Goal: Task Accomplishment & Management: Complete application form

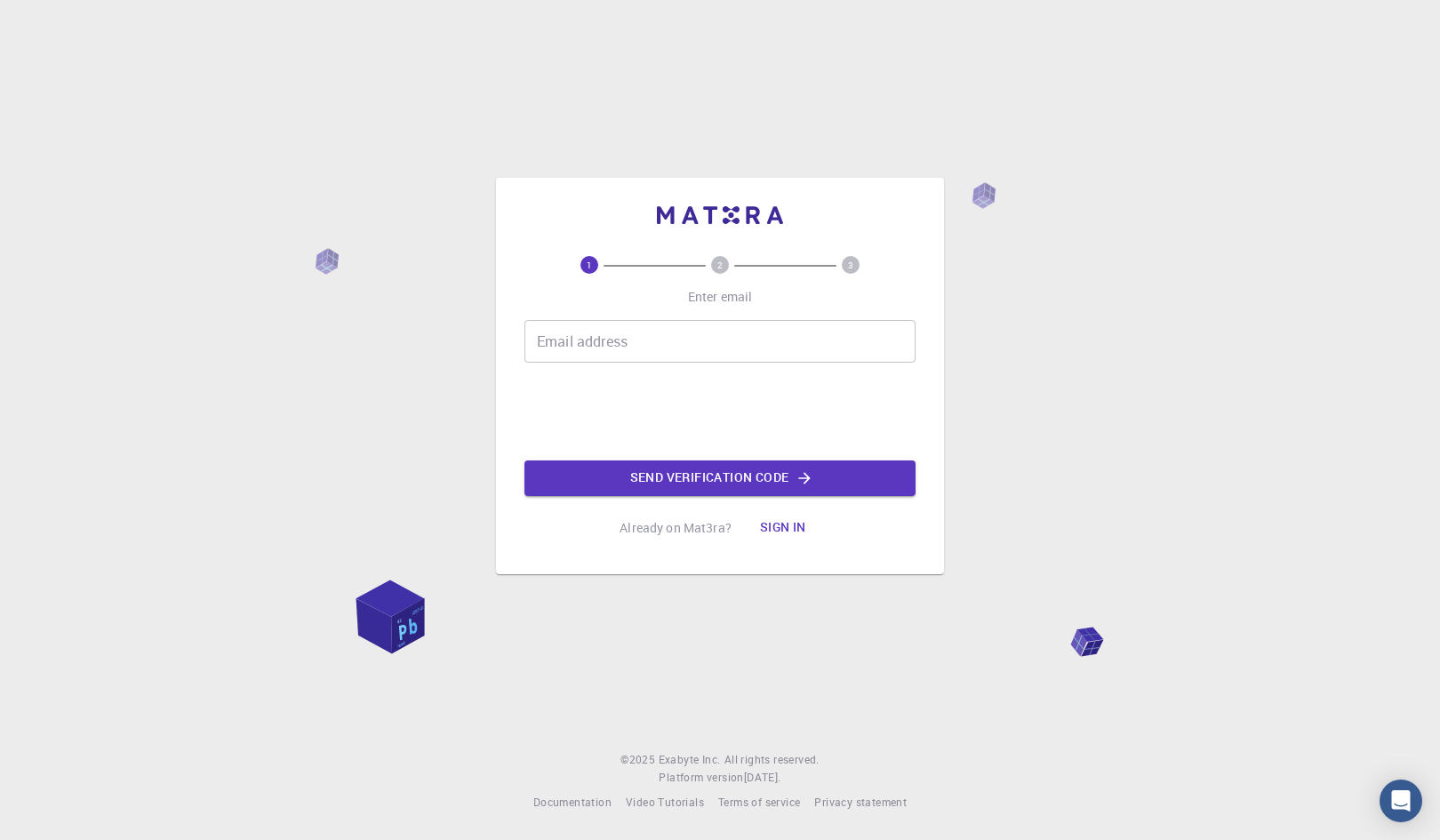
click at [674, 342] on input "Email address" at bounding box center [719, 342] width 391 height 43
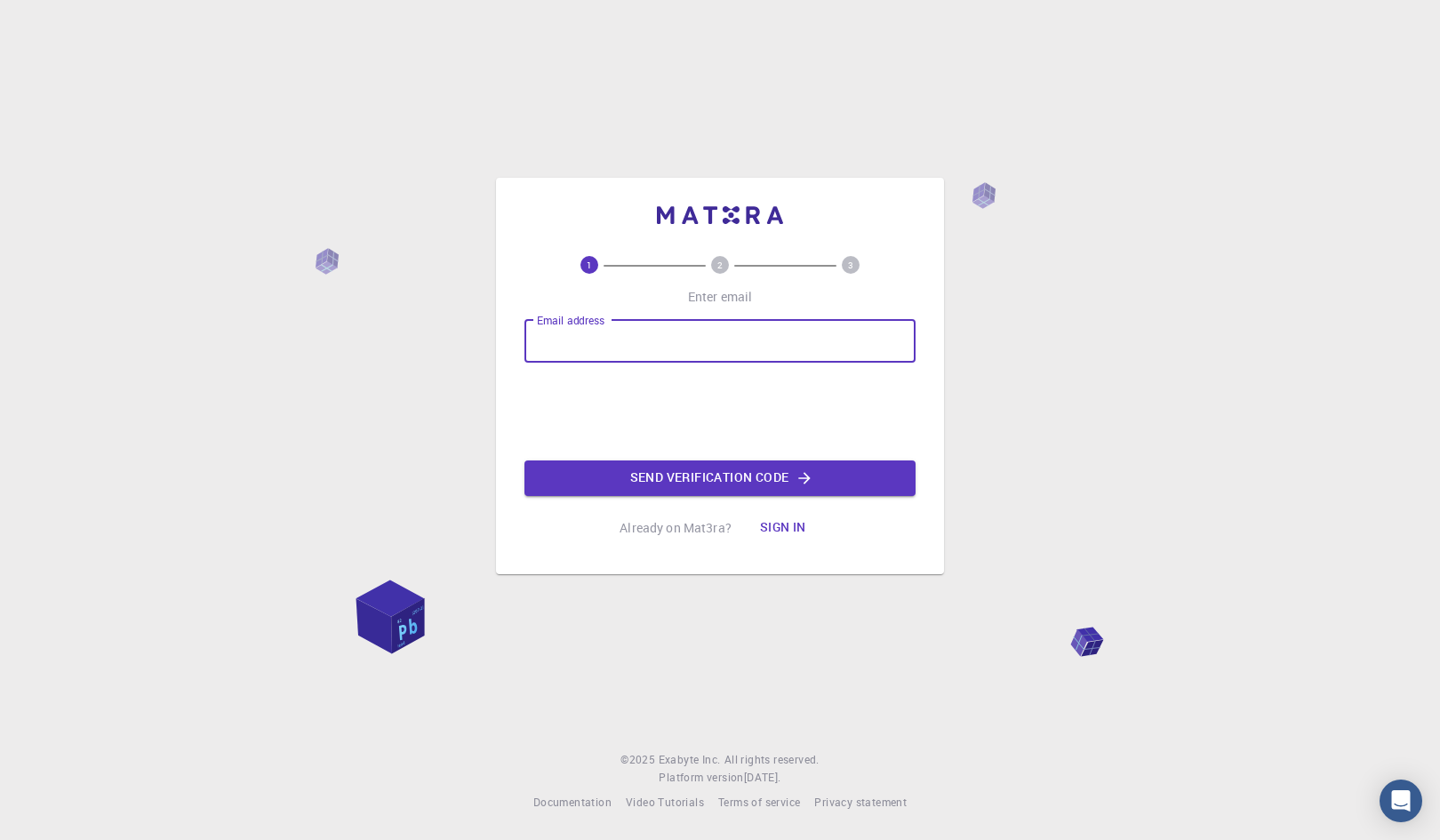
type input "[PERSON_NAME][EMAIL_ADDRESS][DOMAIN_NAME]"
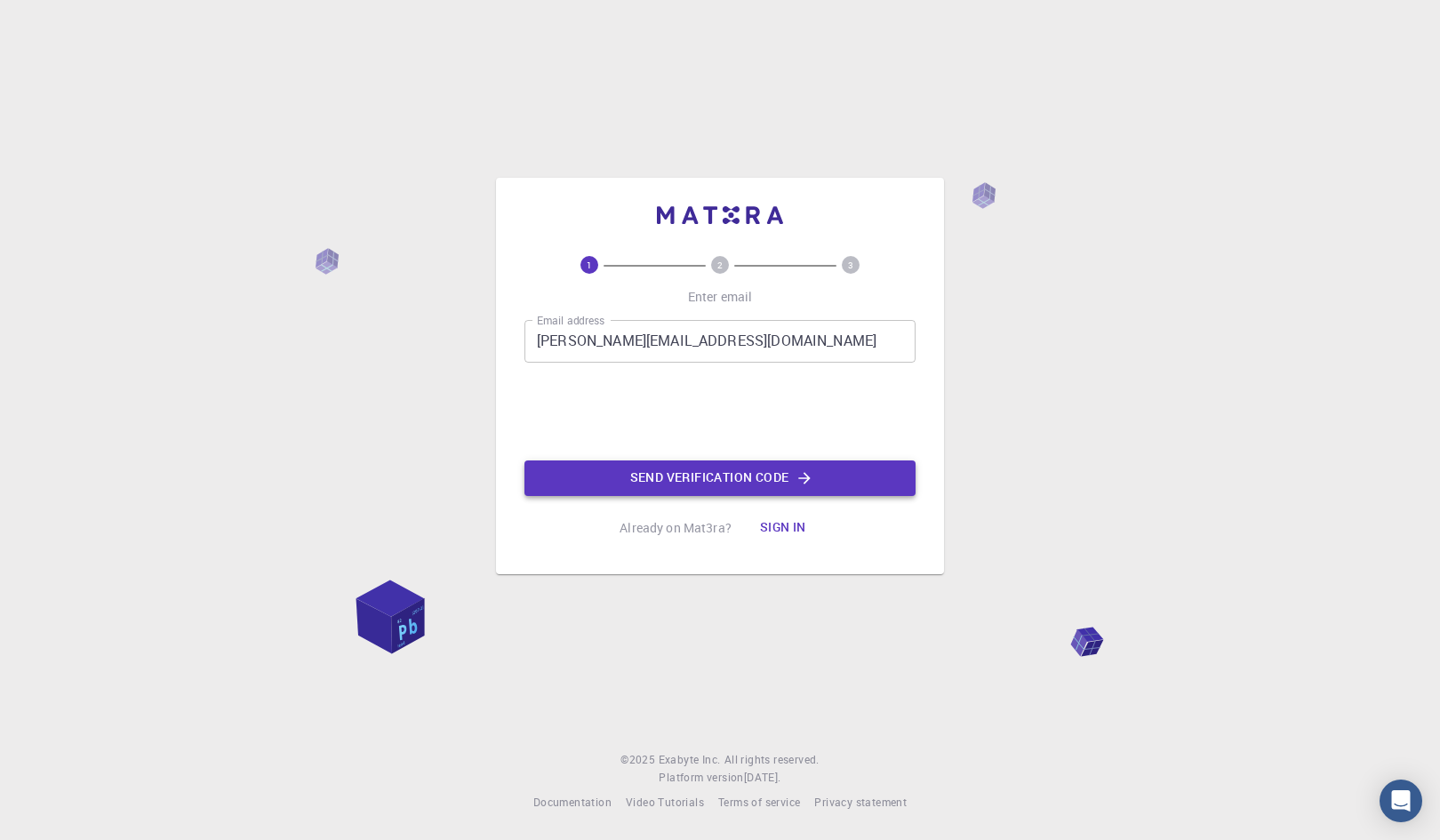
click at [641, 471] on button "Send verification code" at bounding box center [719, 478] width 391 height 36
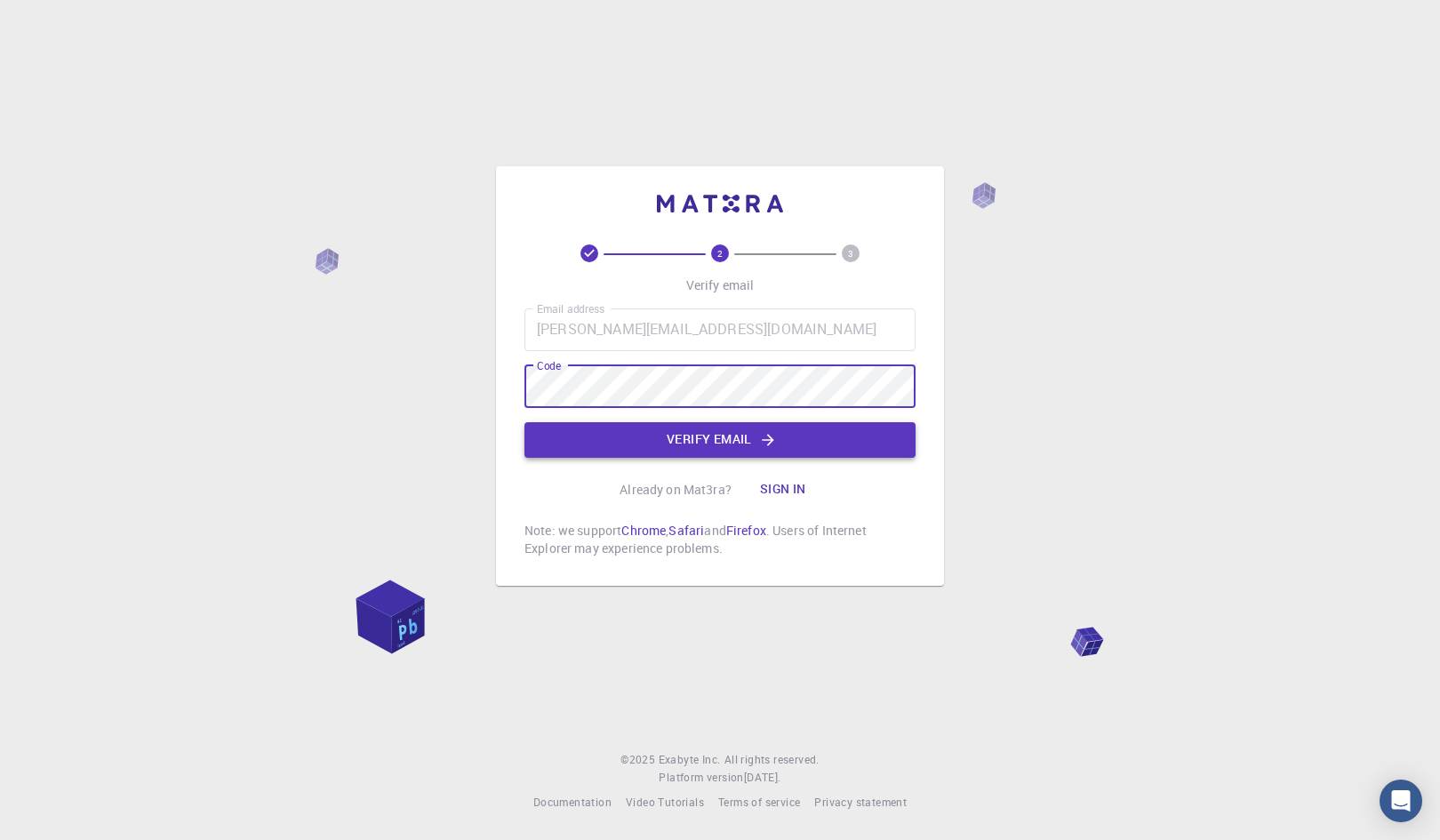
click at [760, 442] on icon "button" at bounding box center [768, 440] width 18 height 18
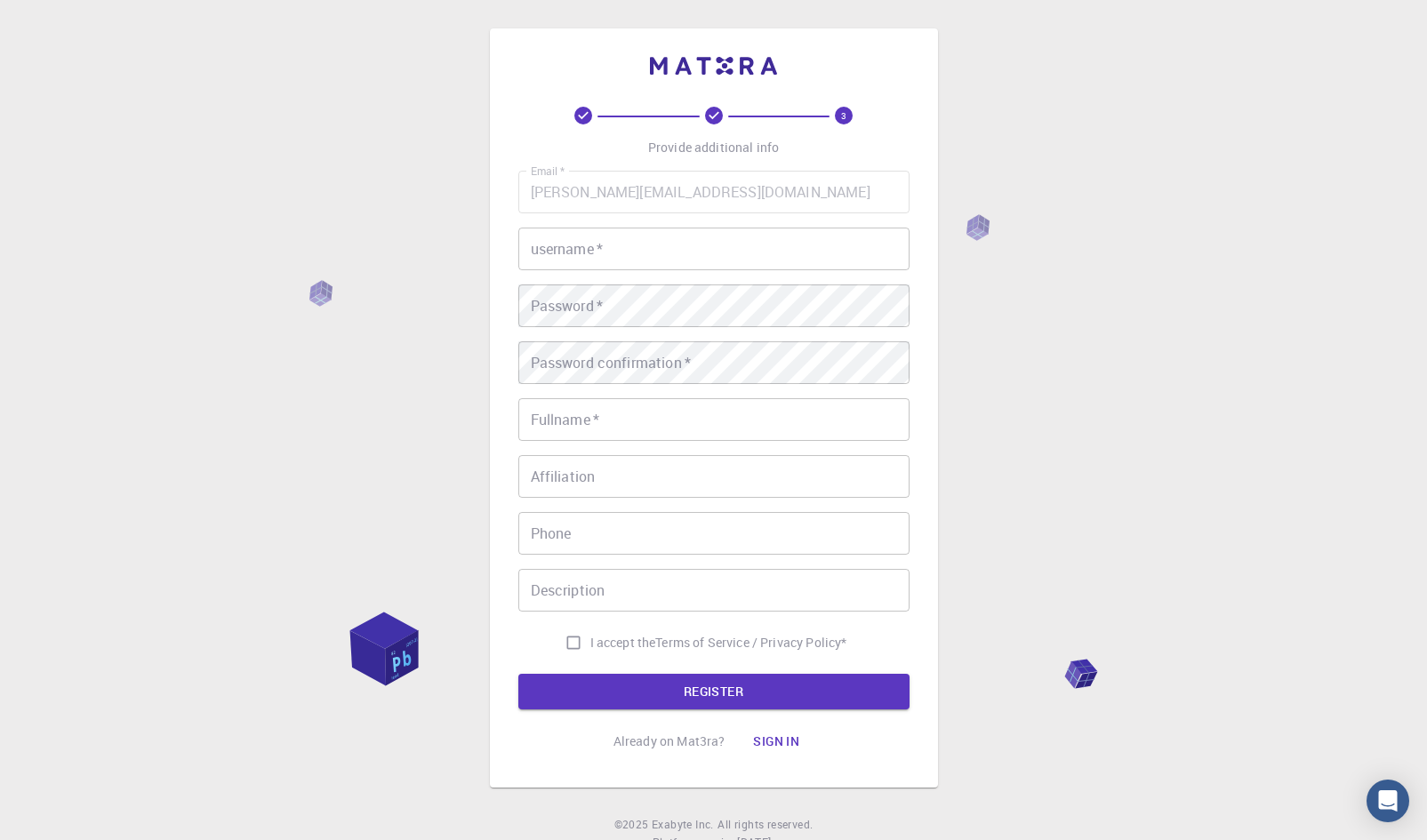
click at [651, 257] on input "username   *" at bounding box center [713, 249] width 391 height 43
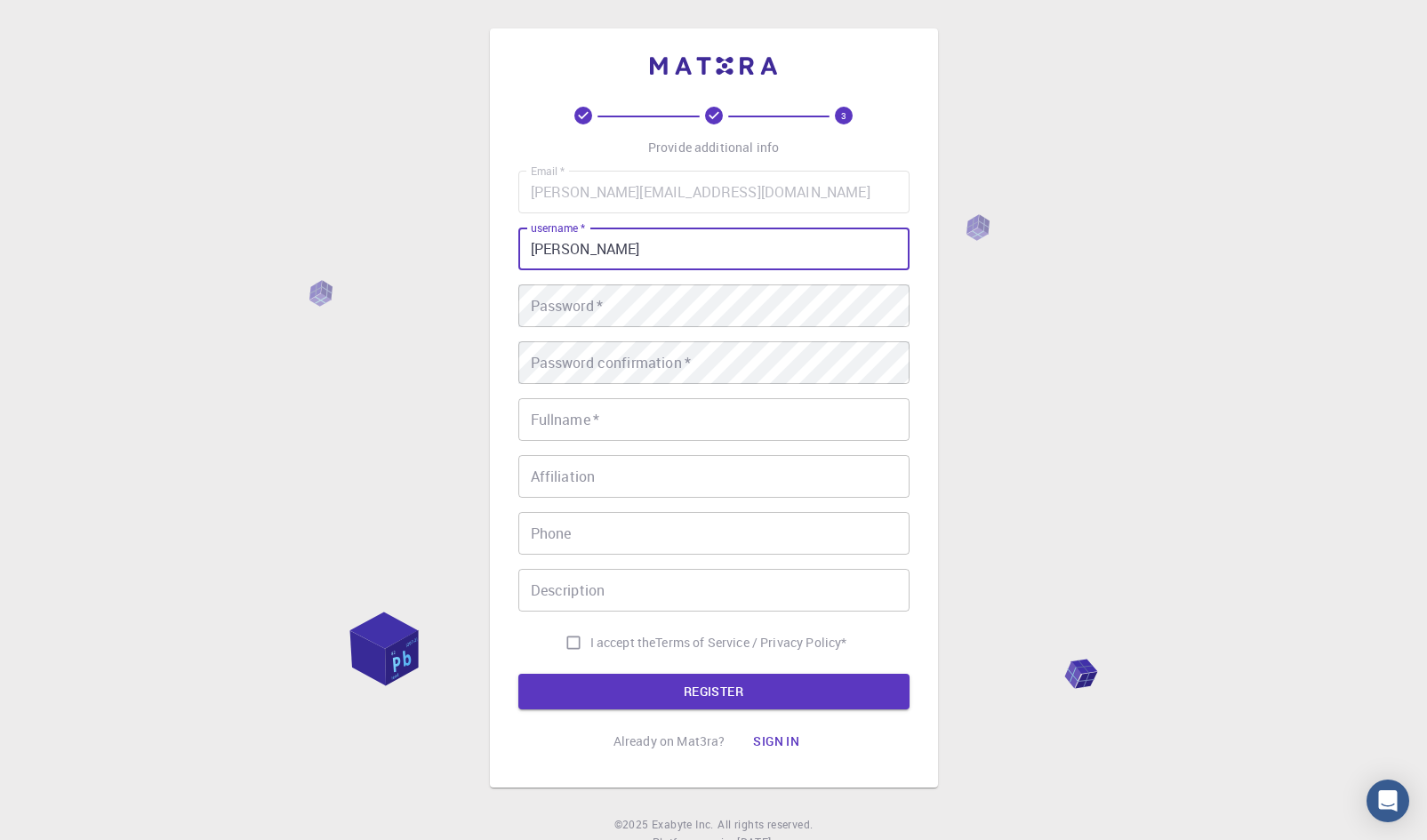
drag, startPoint x: 653, startPoint y: 257, endPoint x: 479, endPoint y: 246, distance: 174.3
click at [479, 246] on div "3 Provide additional info Email   * [PERSON_NAME][EMAIL_ADDRESS][DOMAIN_NAME] E…" at bounding box center [713, 452] width 1427 height 905
type input "Innovate"
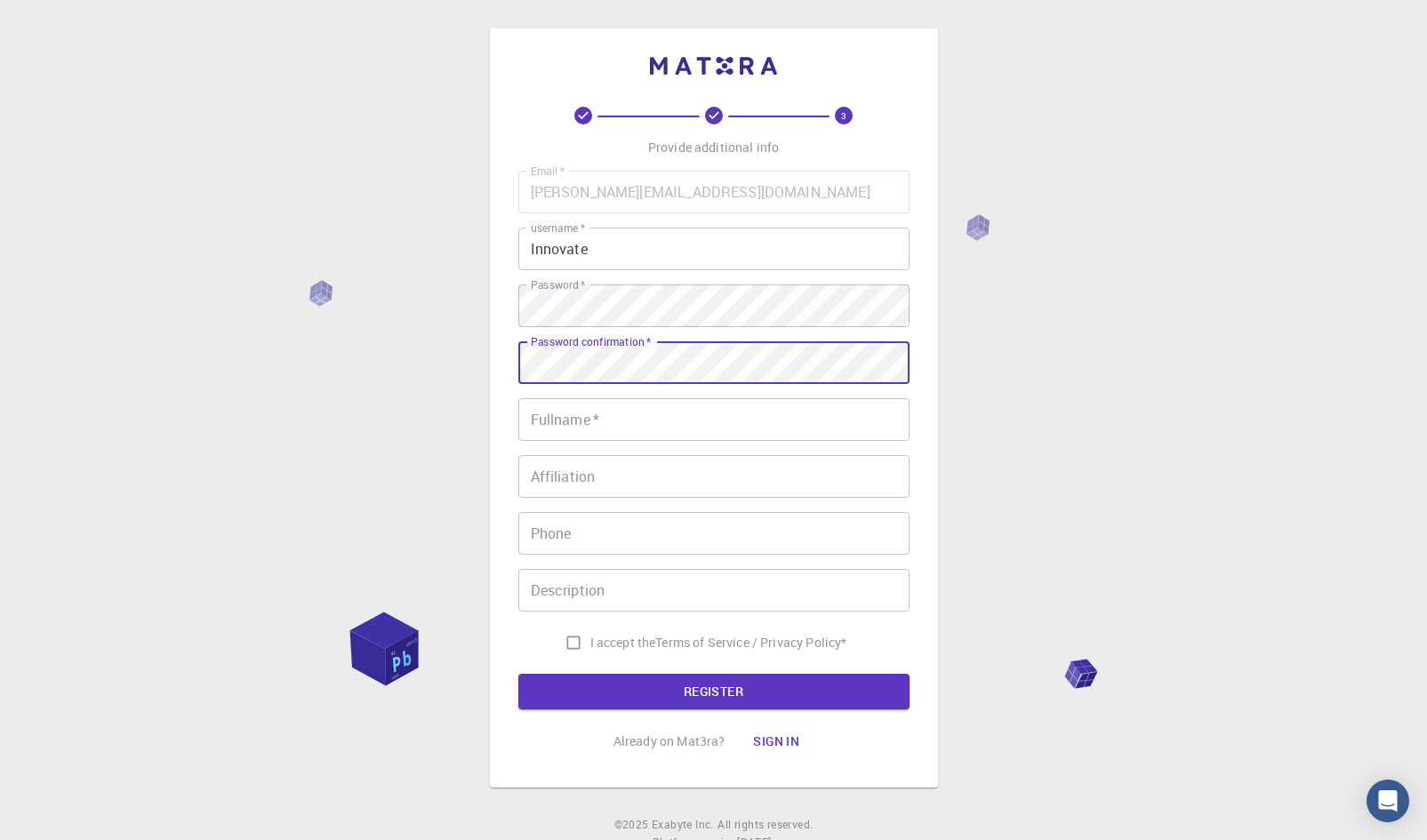
click at [586, 423] on input "Fullname   *" at bounding box center [713, 419] width 391 height 43
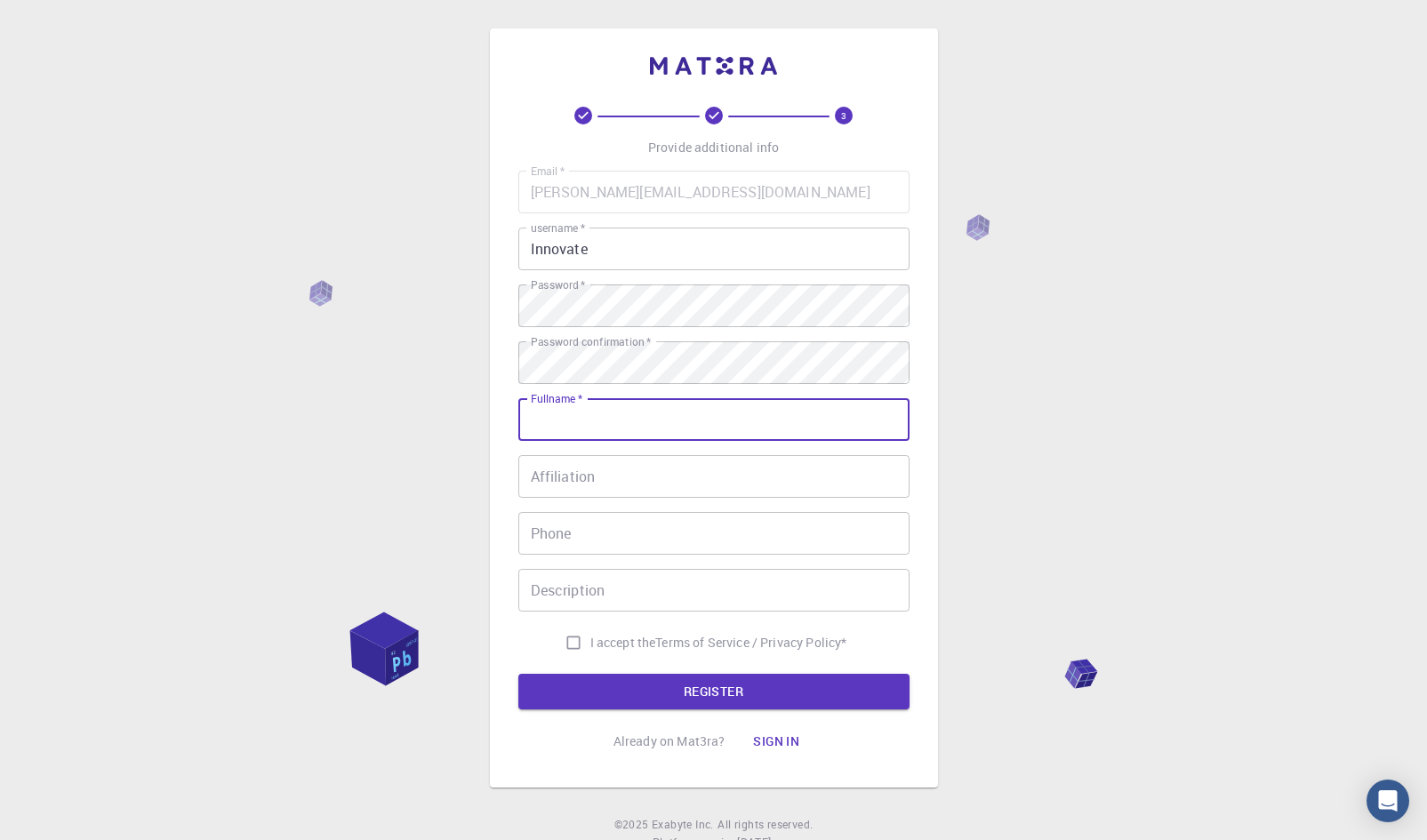
type input "MD [PERSON_NAME]"
type input "01712076940"
click at [573, 639] on input "I accept the Terms of Service / Privacy Policy *" at bounding box center [573, 642] width 34 height 34
checkbox input "true"
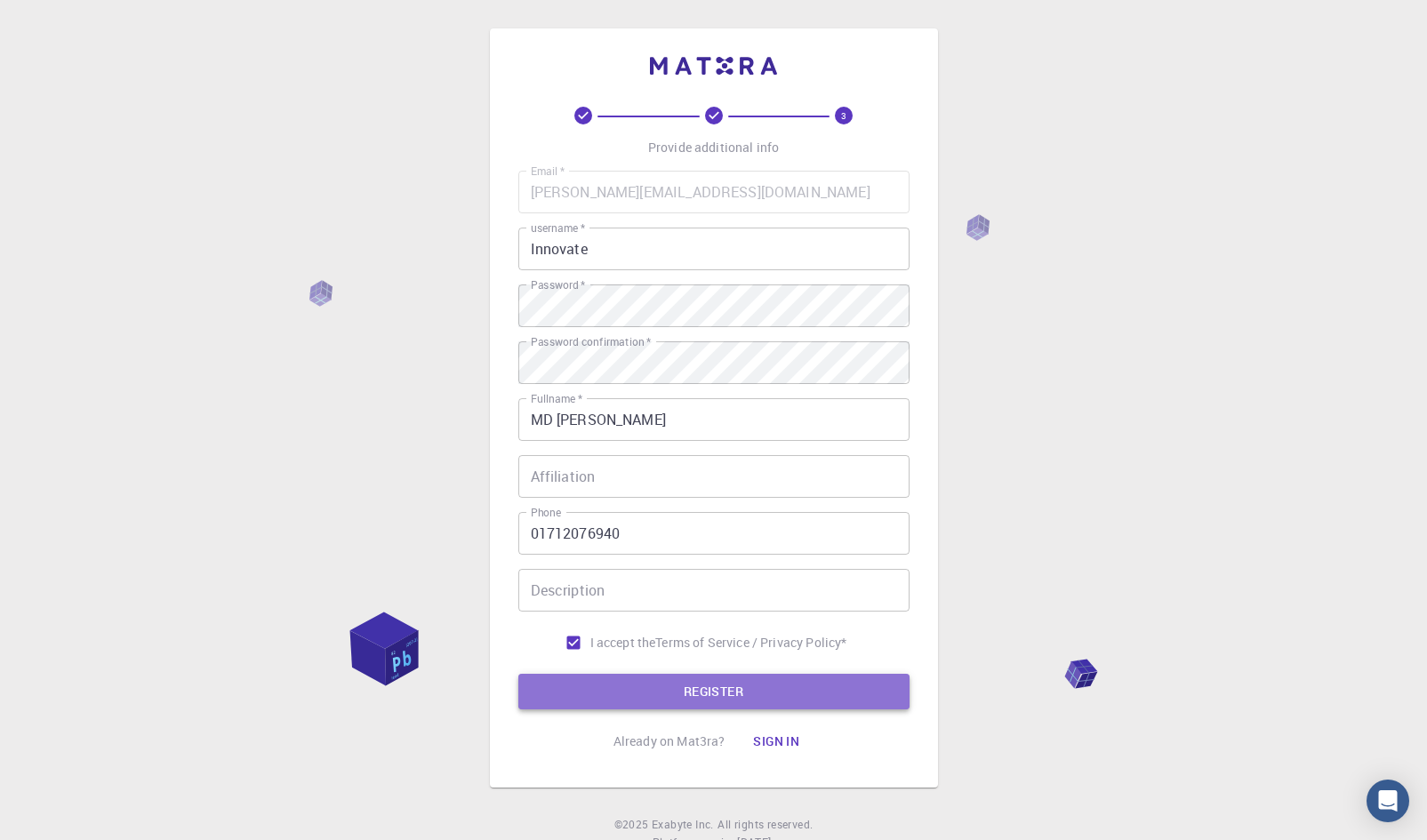
click at [654, 689] on button "REGISTER" at bounding box center [713, 691] width 391 height 36
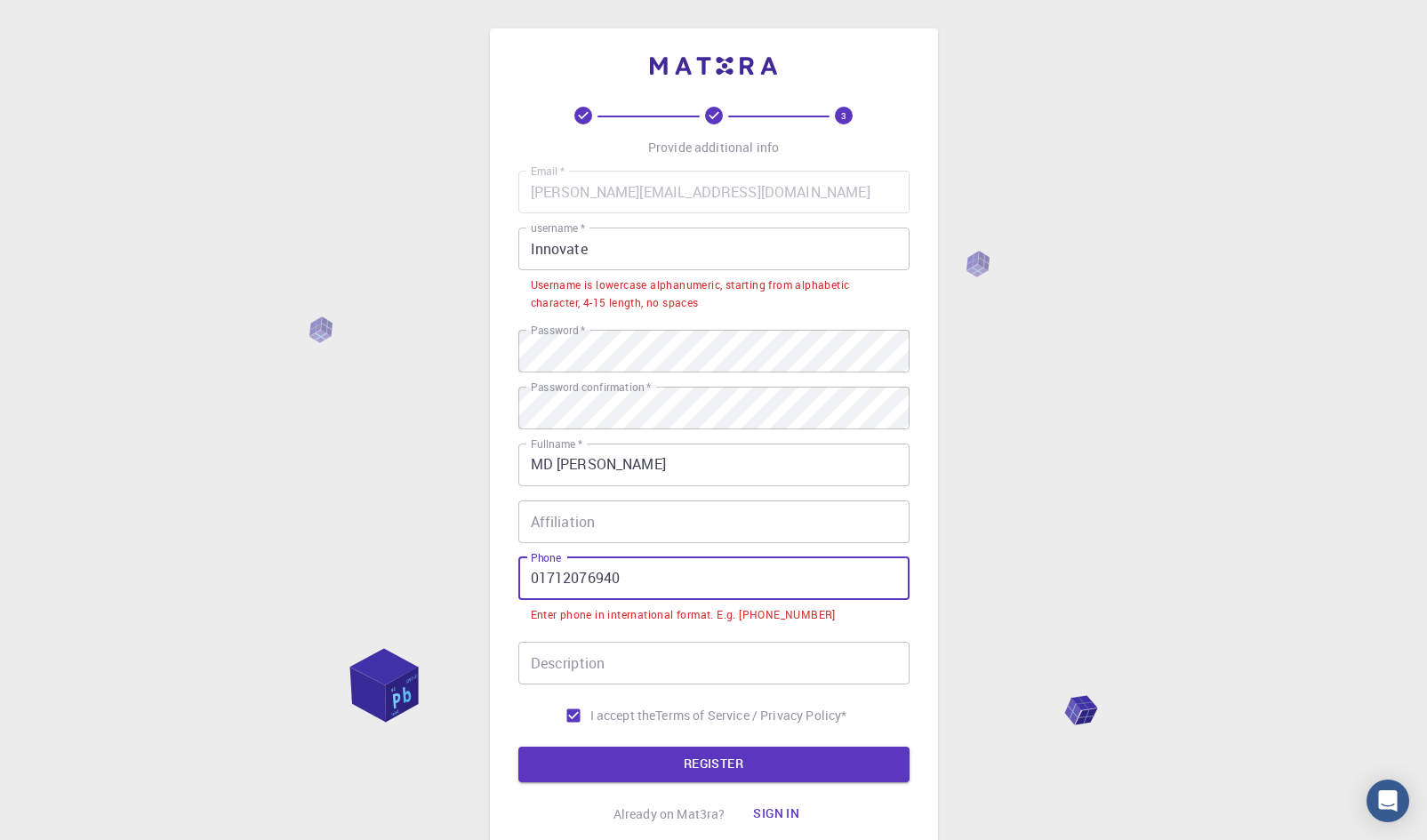
click at [664, 576] on input "01712076940" at bounding box center [713, 578] width 391 height 43
click at [523, 580] on input "01712076940" at bounding box center [713, 578] width 391 height 43
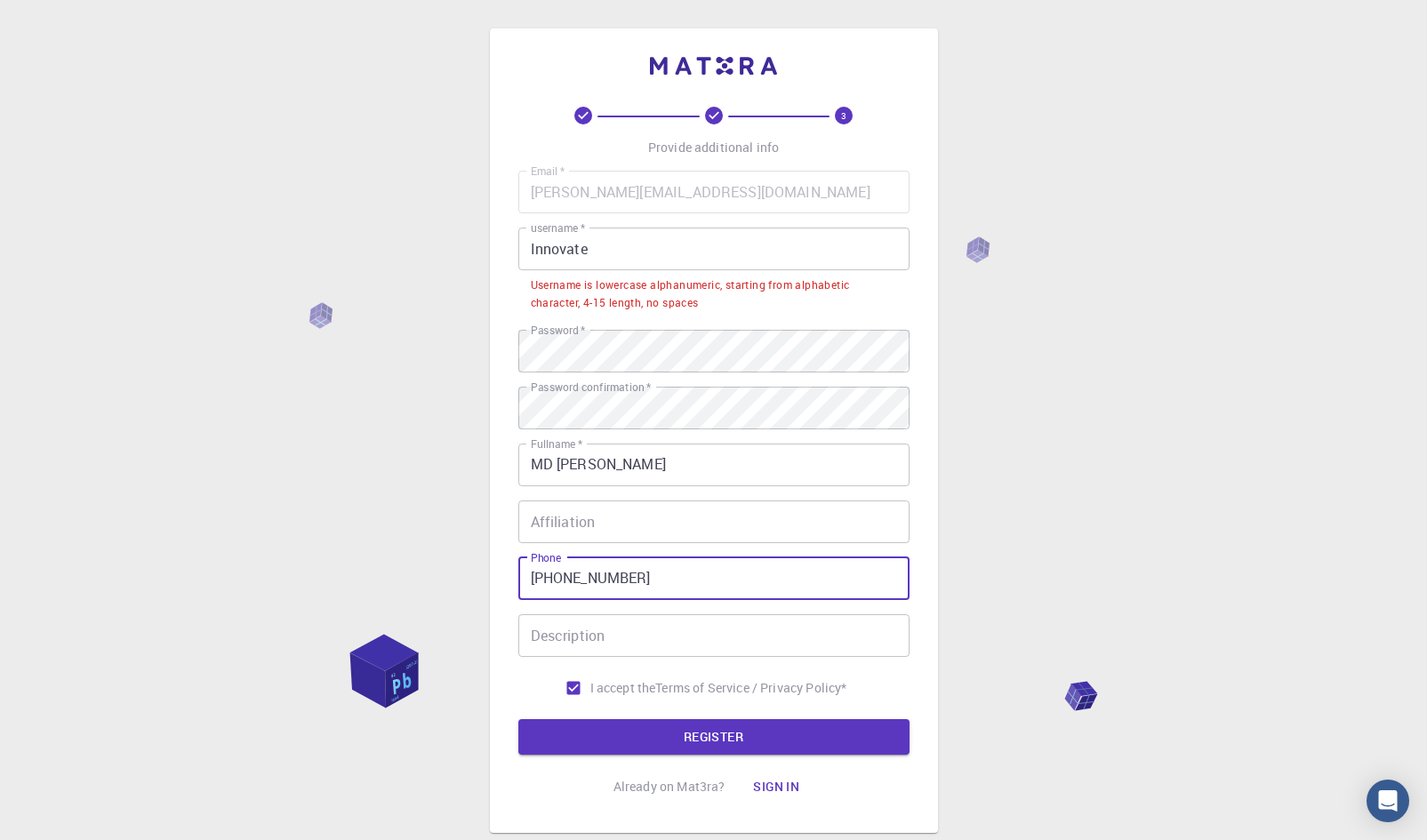
type input "[PHONE_NUMBER]"
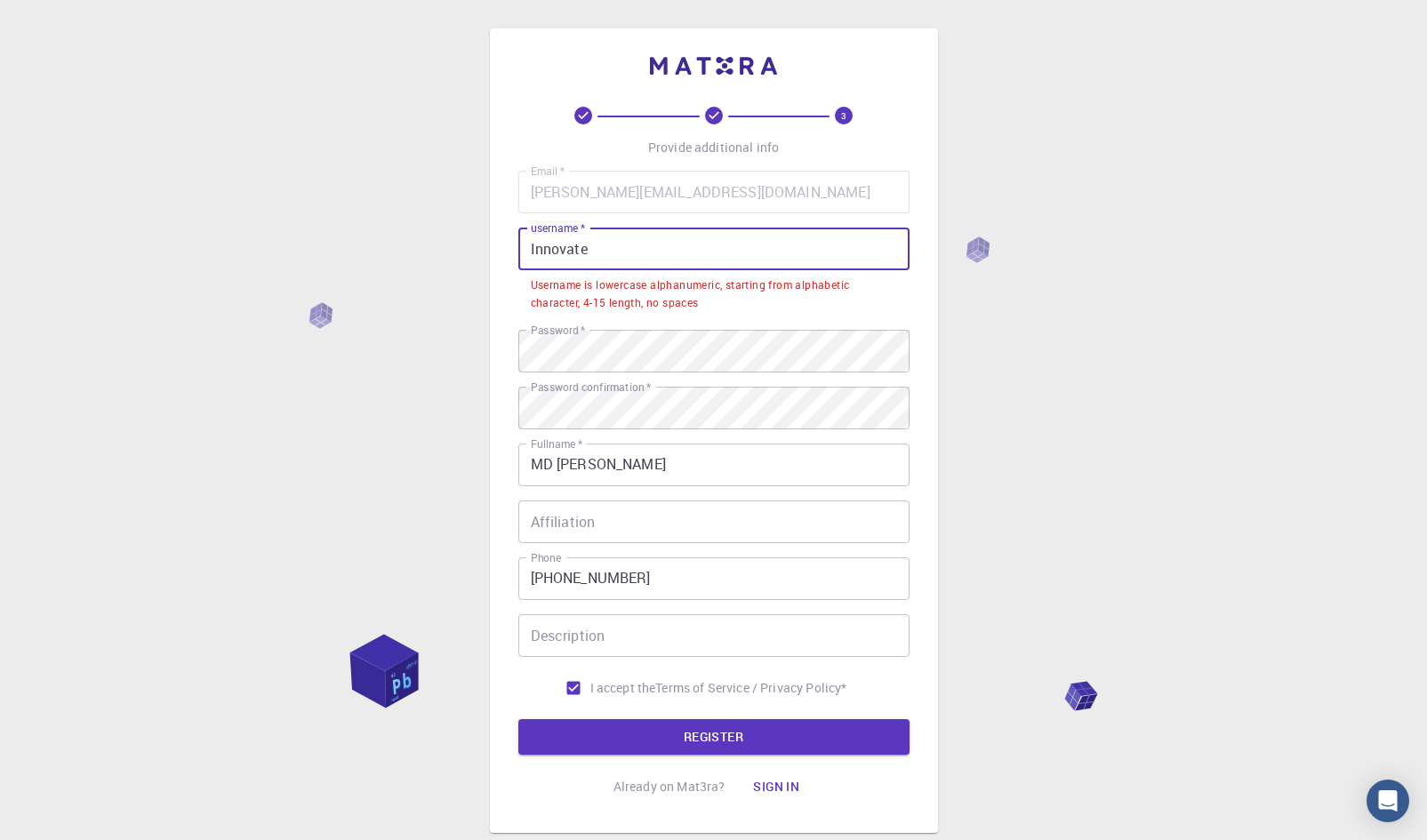
drag, startPoint x: 627, startPoint y: 251, endPoint x: 455, endPoint y: 251, distance: 172.0
click at [455, 251] on div "3 Provide additional info Email   * [PERSON_NAME][EMAIL_ADDRESS][DOMAIN_NAME] E…" at bounding box center [713, 475] width 1427 height 950
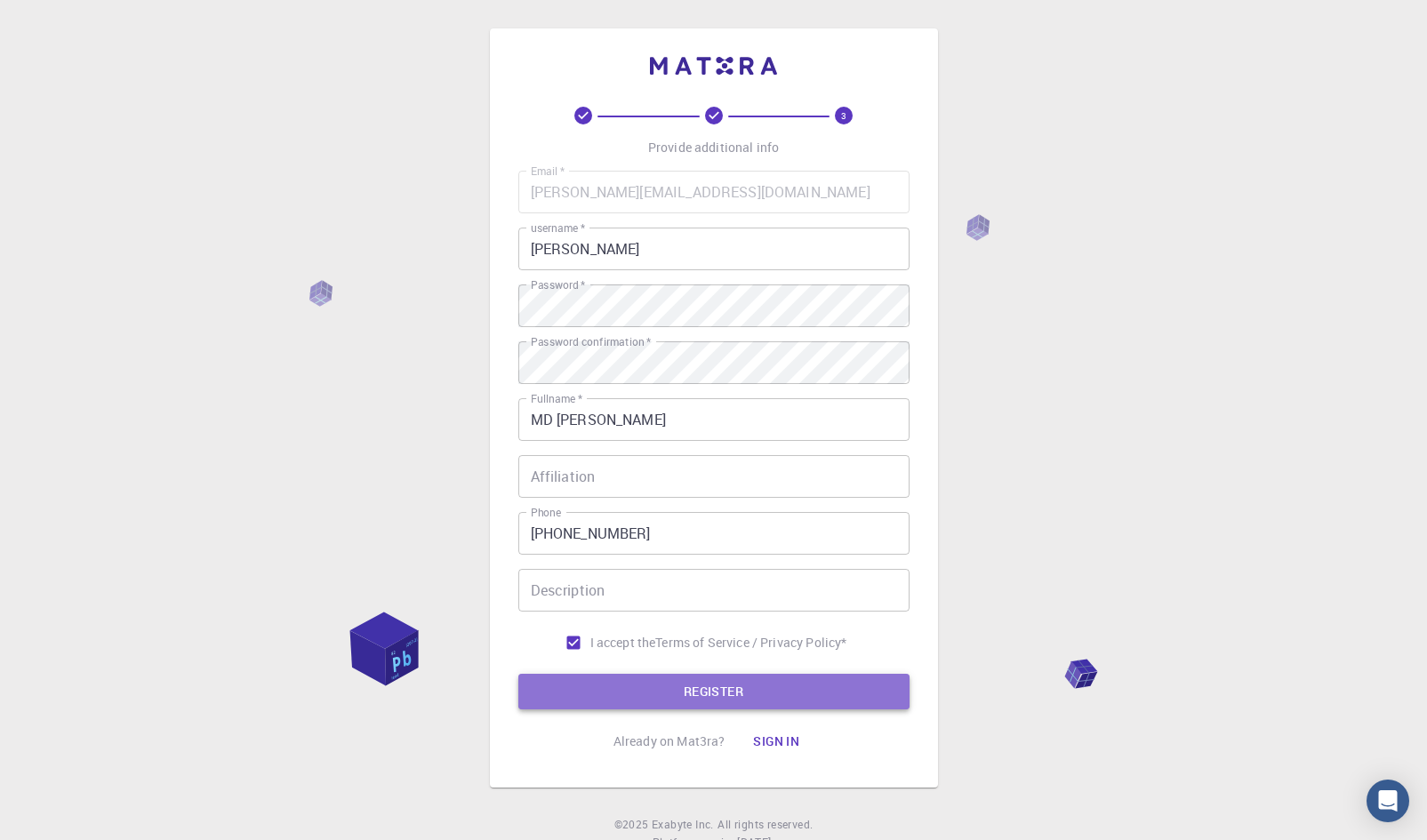
click at [709, 691] on button "REGISTER" at bounding box center [713, 691] width 391 height 36
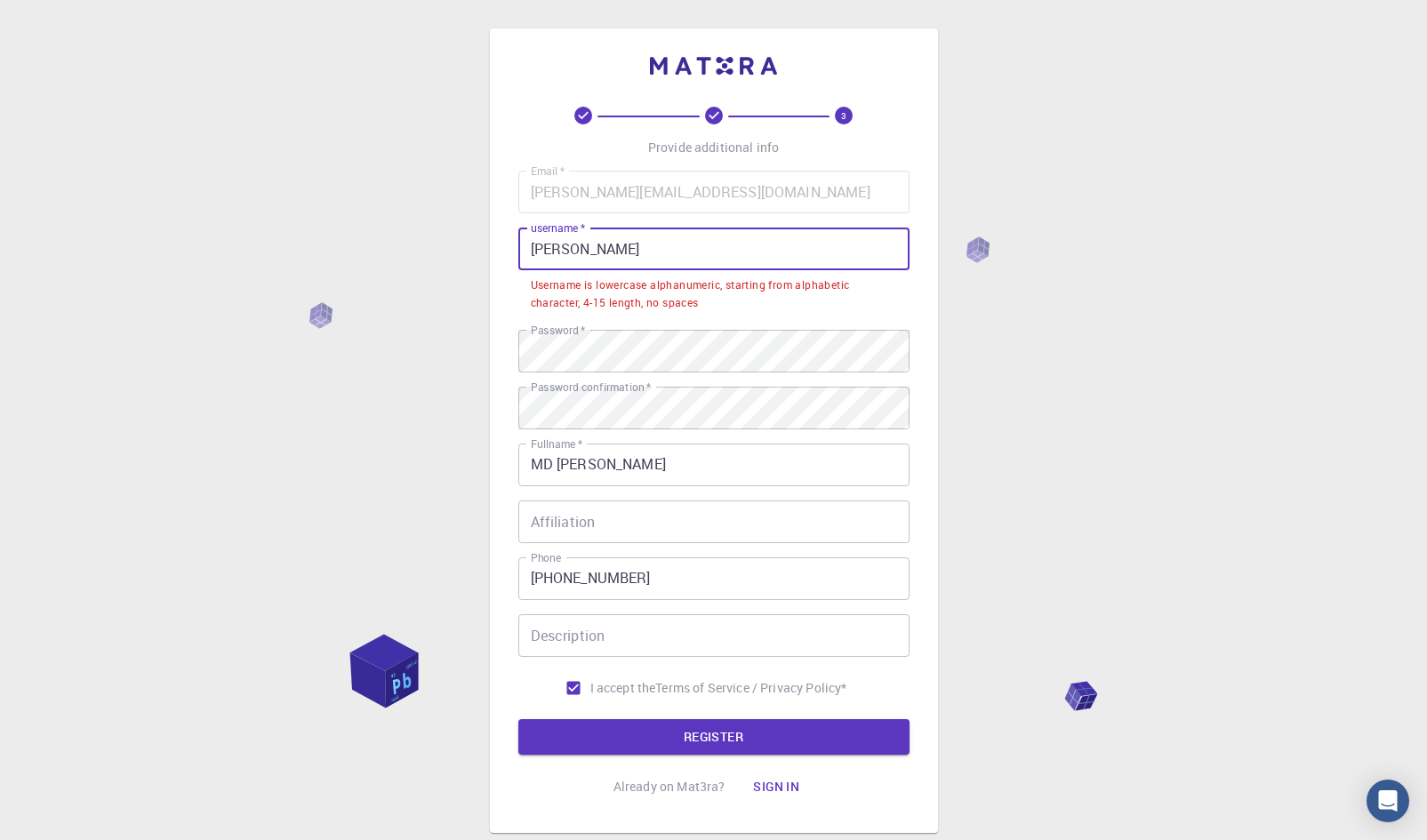
drag, startPoint x: 627, startPoint y: 248, endPoint x: 495, endPoint y: 256, distance: 132.2
click at [495, 256] on div "3 Provide additional info Email   * [PERSON_NAME][EMAIL_ADDRESS][DOMAIN_NAME] E…" at bounding box center [713, 431] width 448 height 804
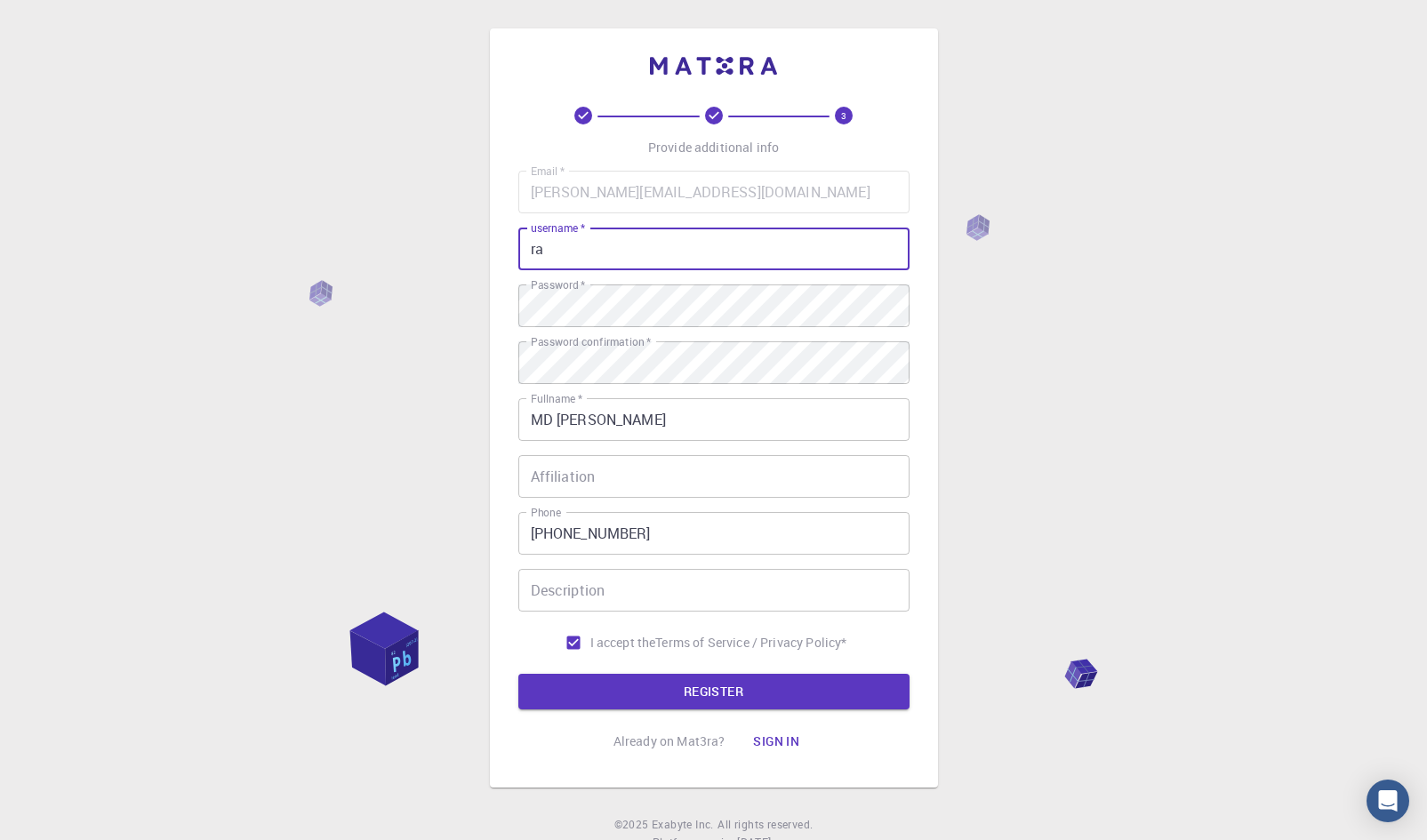
type input "r"
type input "innovate"
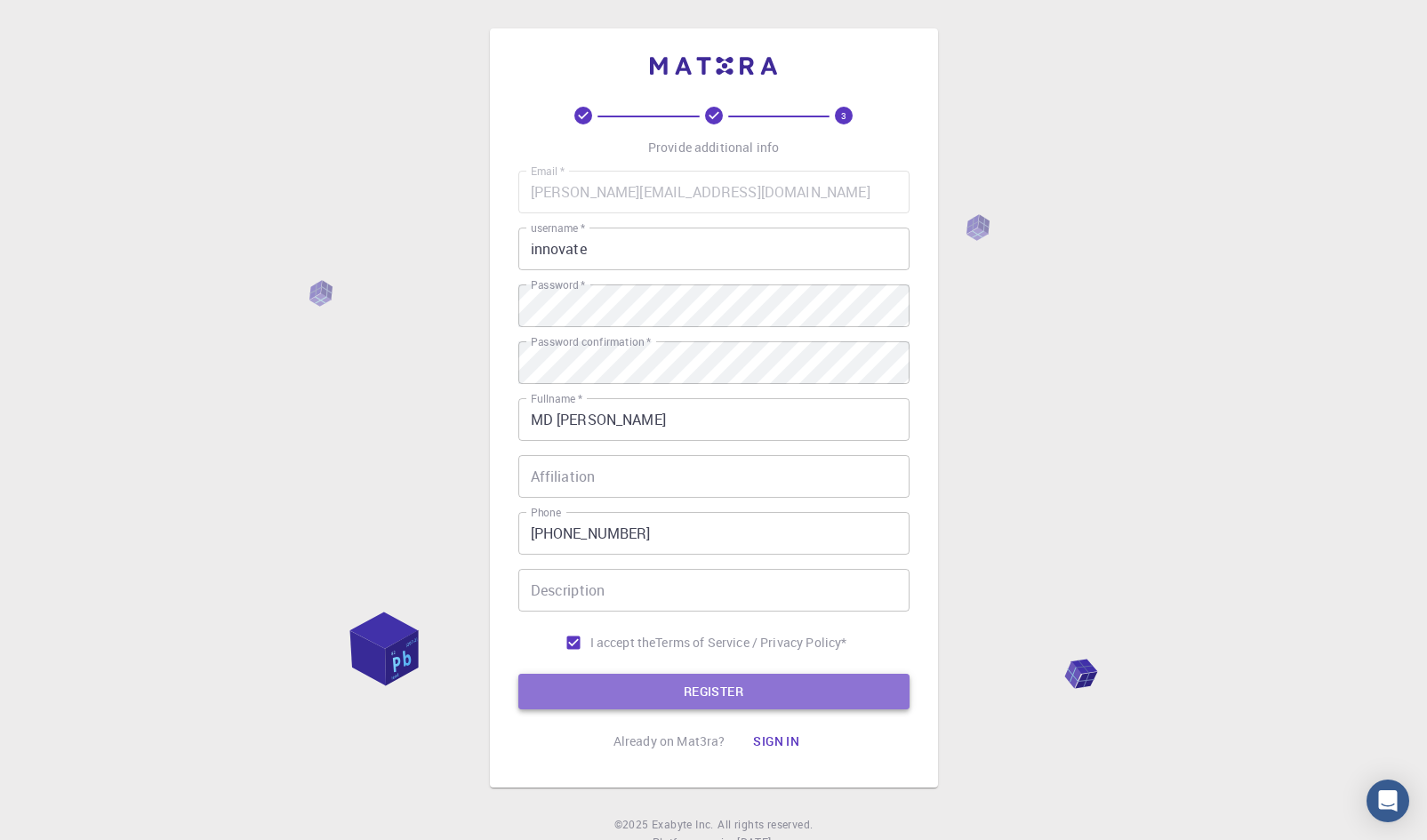
click at [645, 691] on button "REGISTER" at bounding box center [713, 691] width 391 height 36
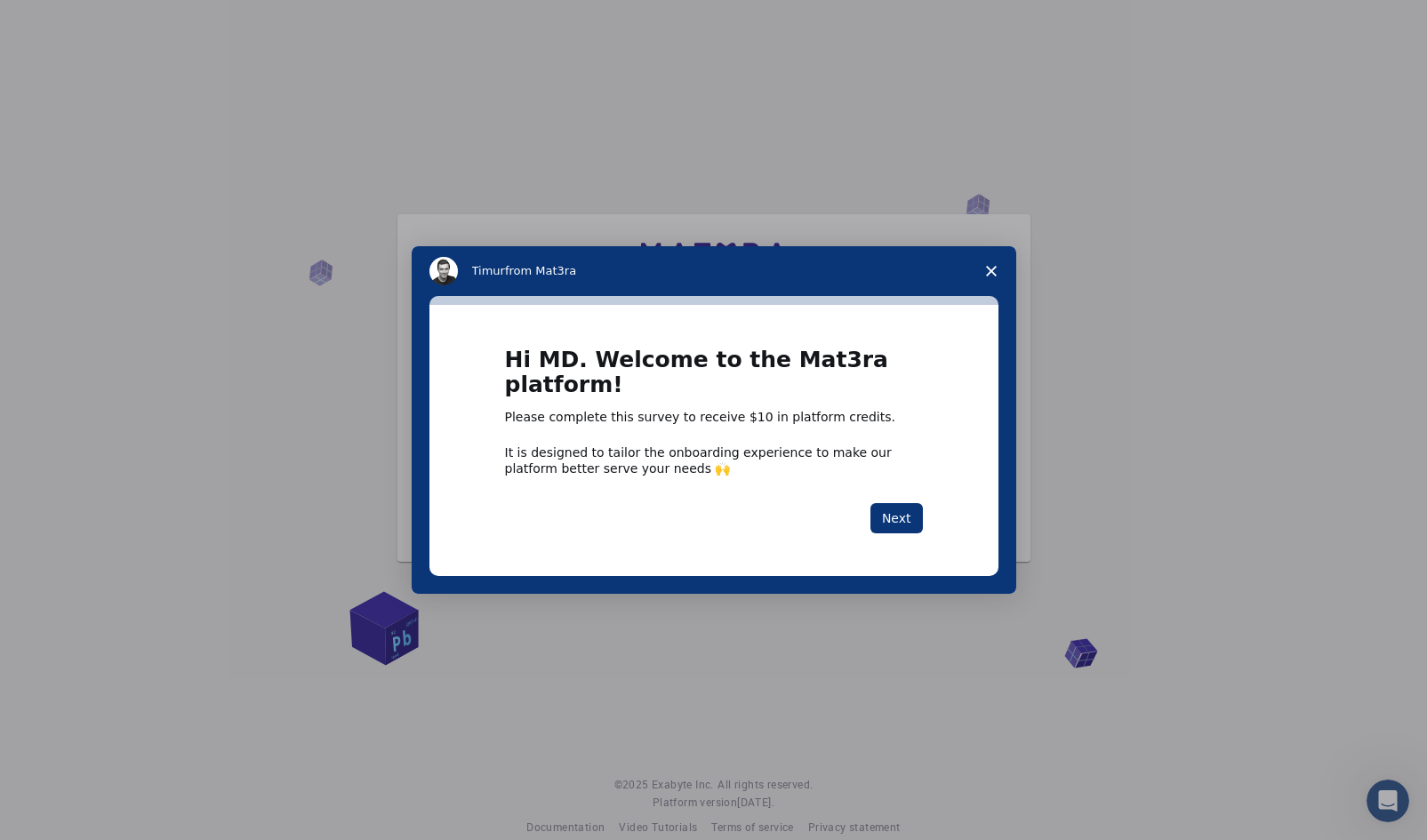
click at [679, 109] on div "Intercom messenger" at bounding box center [713, 420] width 1427 height 840
click at [1220, 412] on div "Intercom messenger" at bounding box center [713, 420] width 1427 height 840
click at [985, 270] on icon "Close survey" at bounding box center [991, 271] width 11 height 11
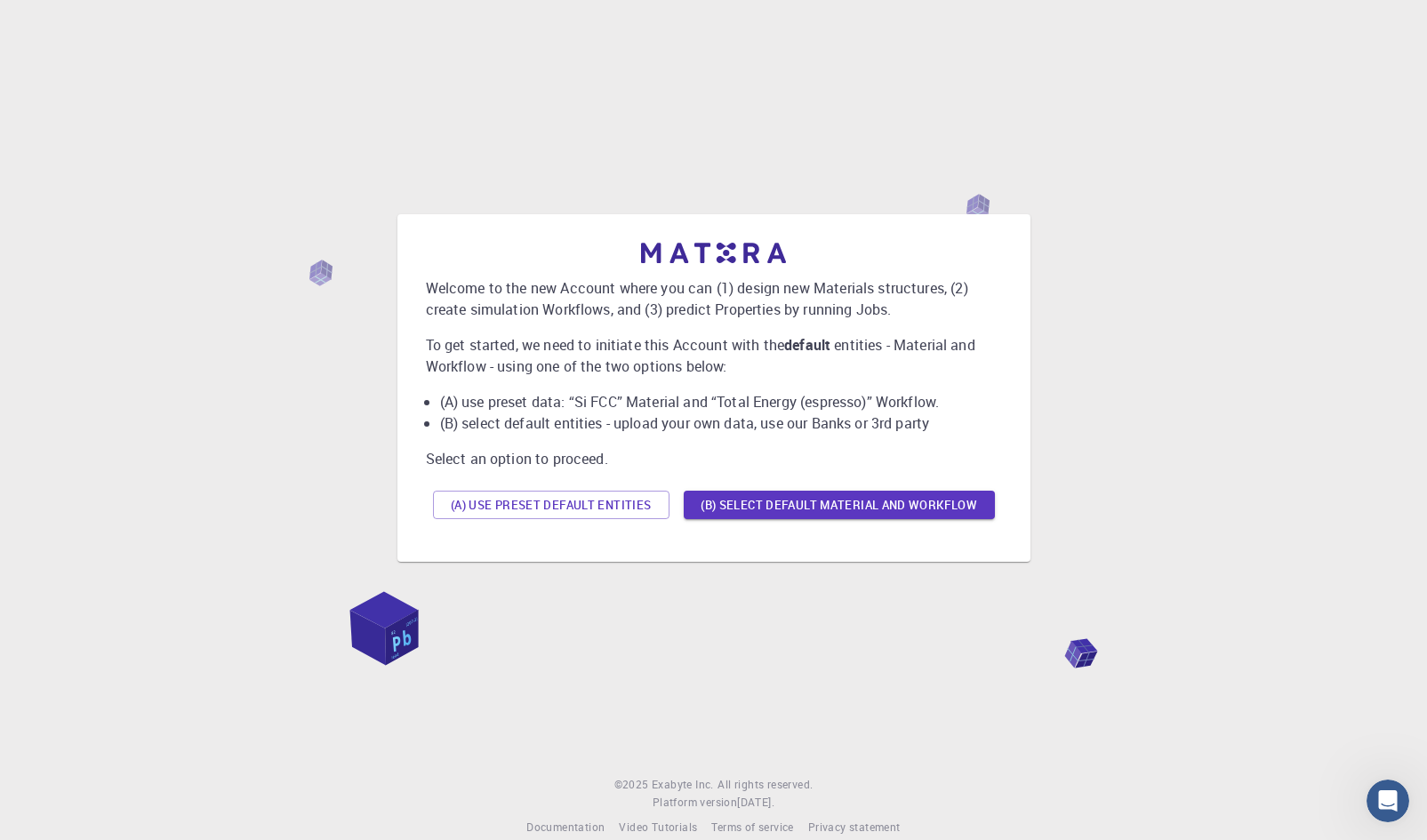
click at [654, 607] on div "Welcome to the new Account where you can (1) design new Materials structures, (…" at bounding box center [713, 388] width 1384 height 676
click at [833, 491] on button "(B) Select default material and workflow" at bounding box center [839, 505] width 312 height 28
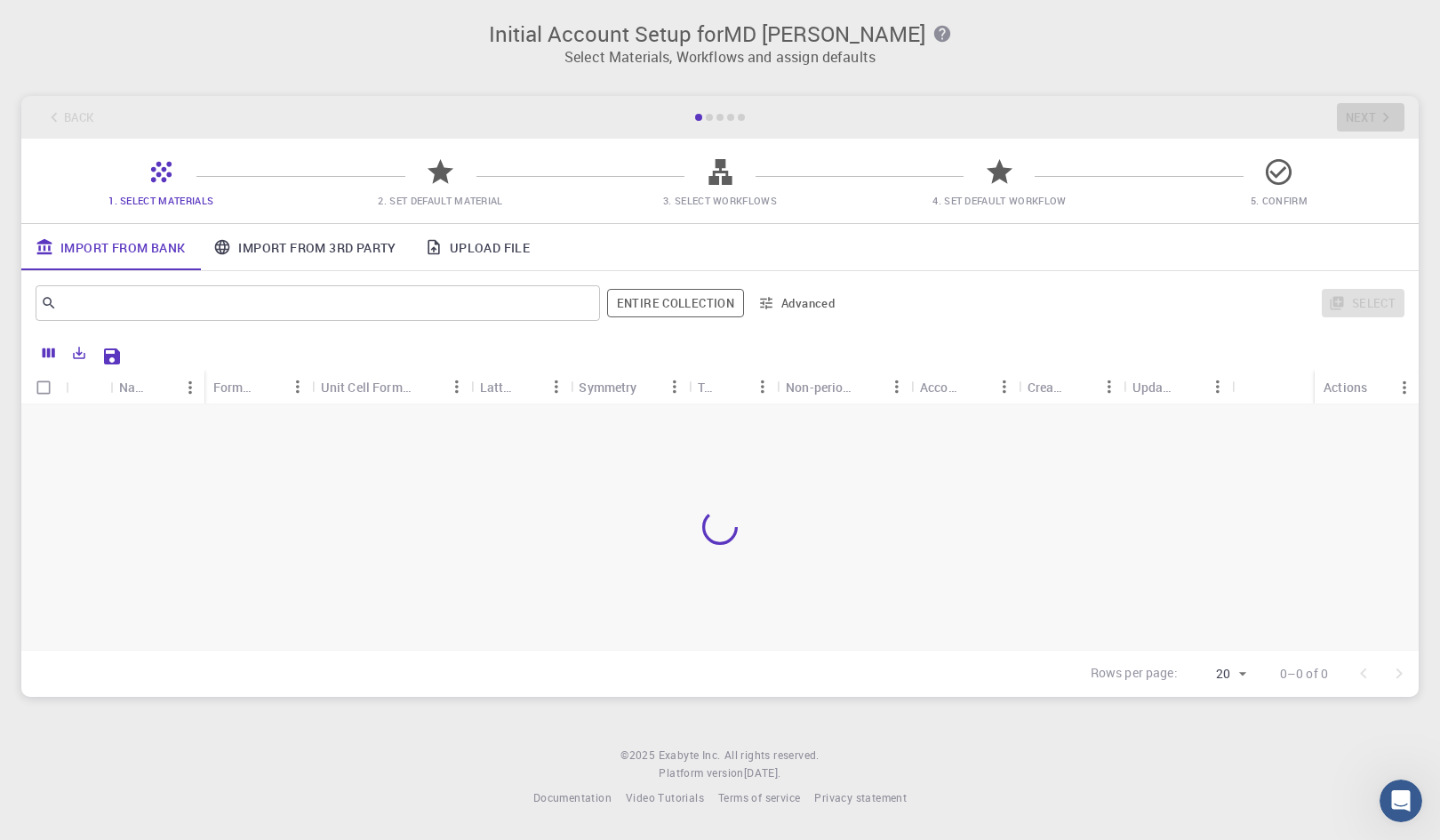
click at [729, 52] on p "Select Materials, Workflows and assign defaults" at bounding box center [720, 57] width 1376 height 21
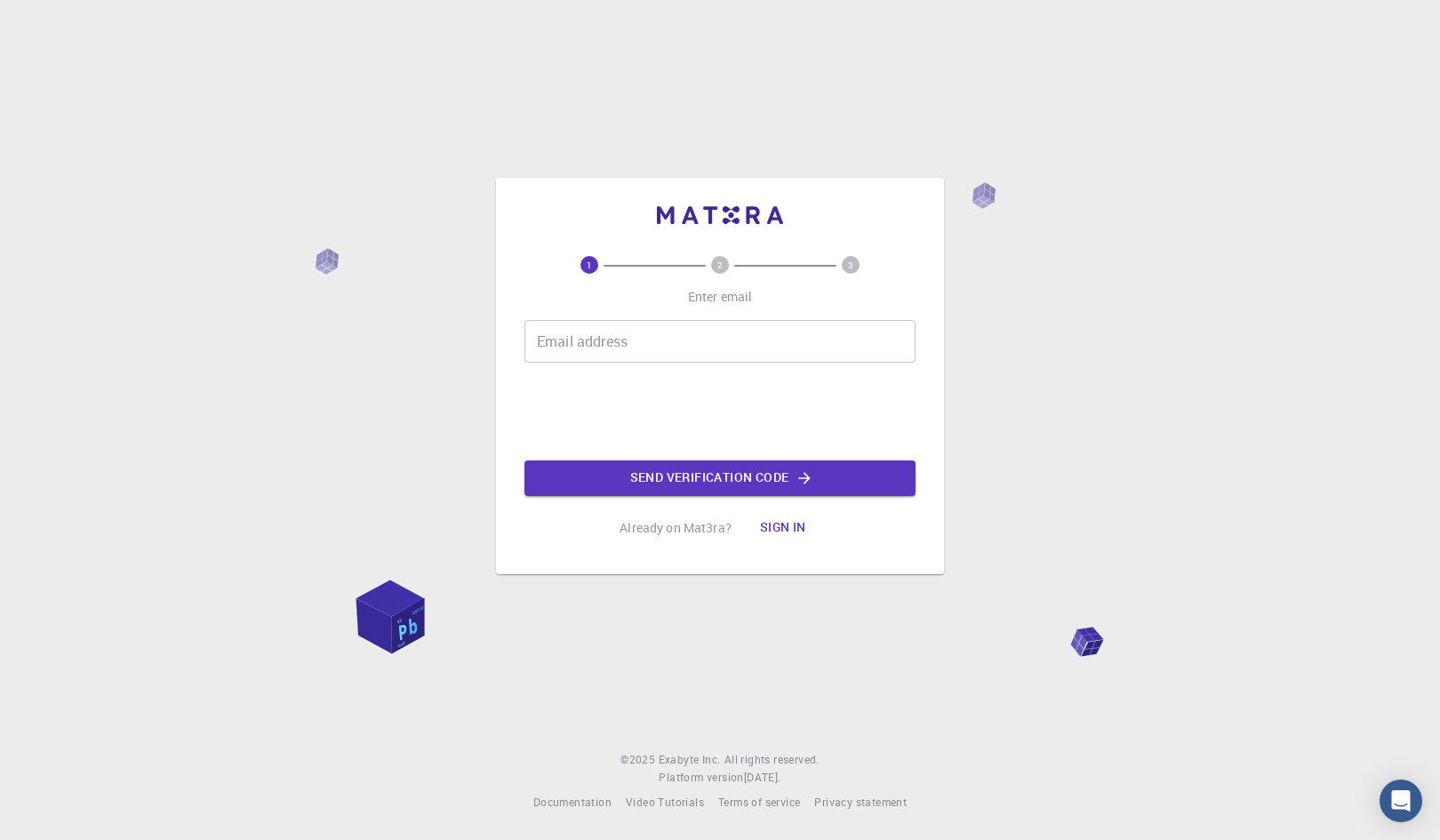
click at [601, 349] on input "Email address" at bounding box center [719, 342] width 391 height 43
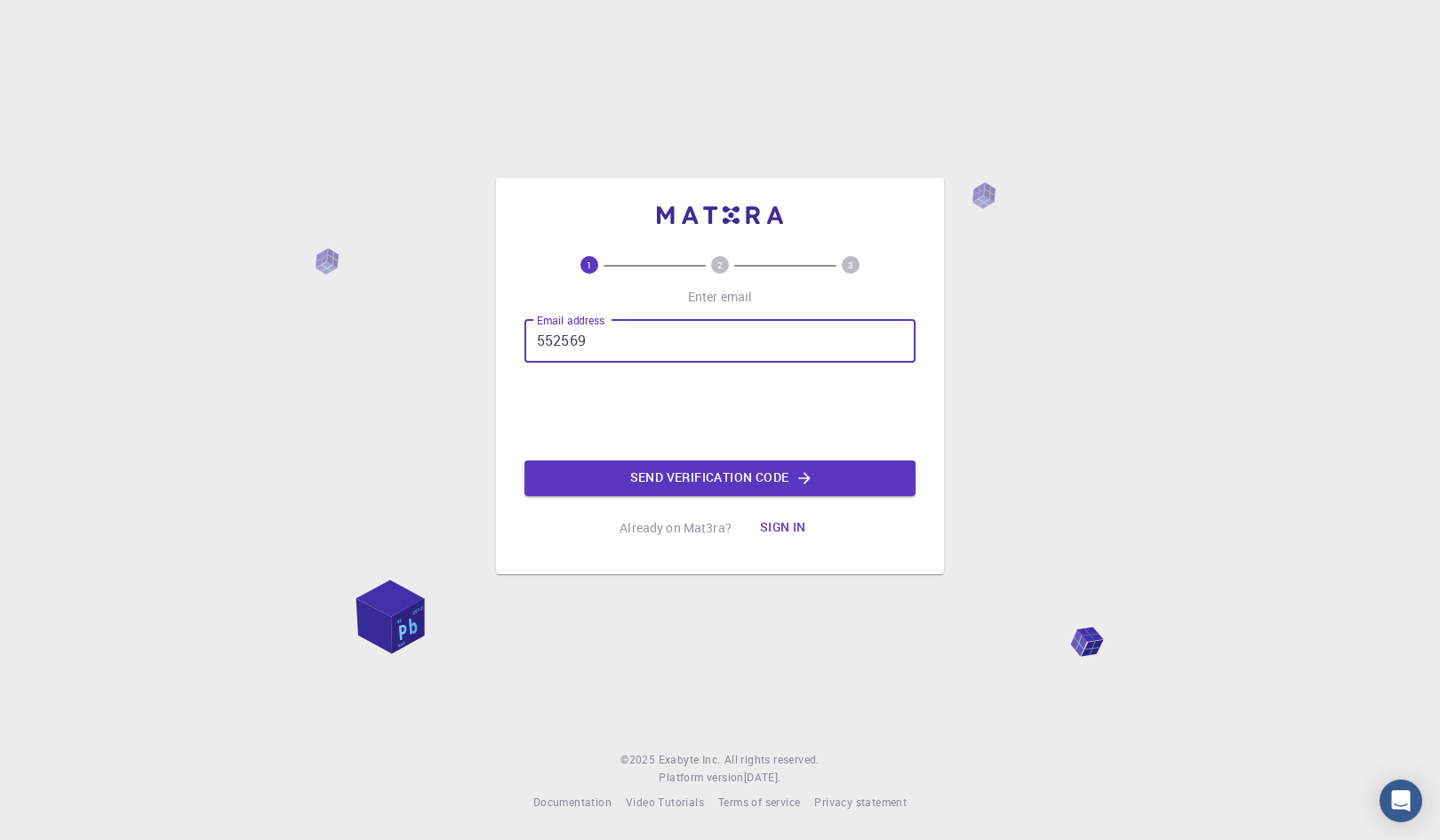
type input "552569"
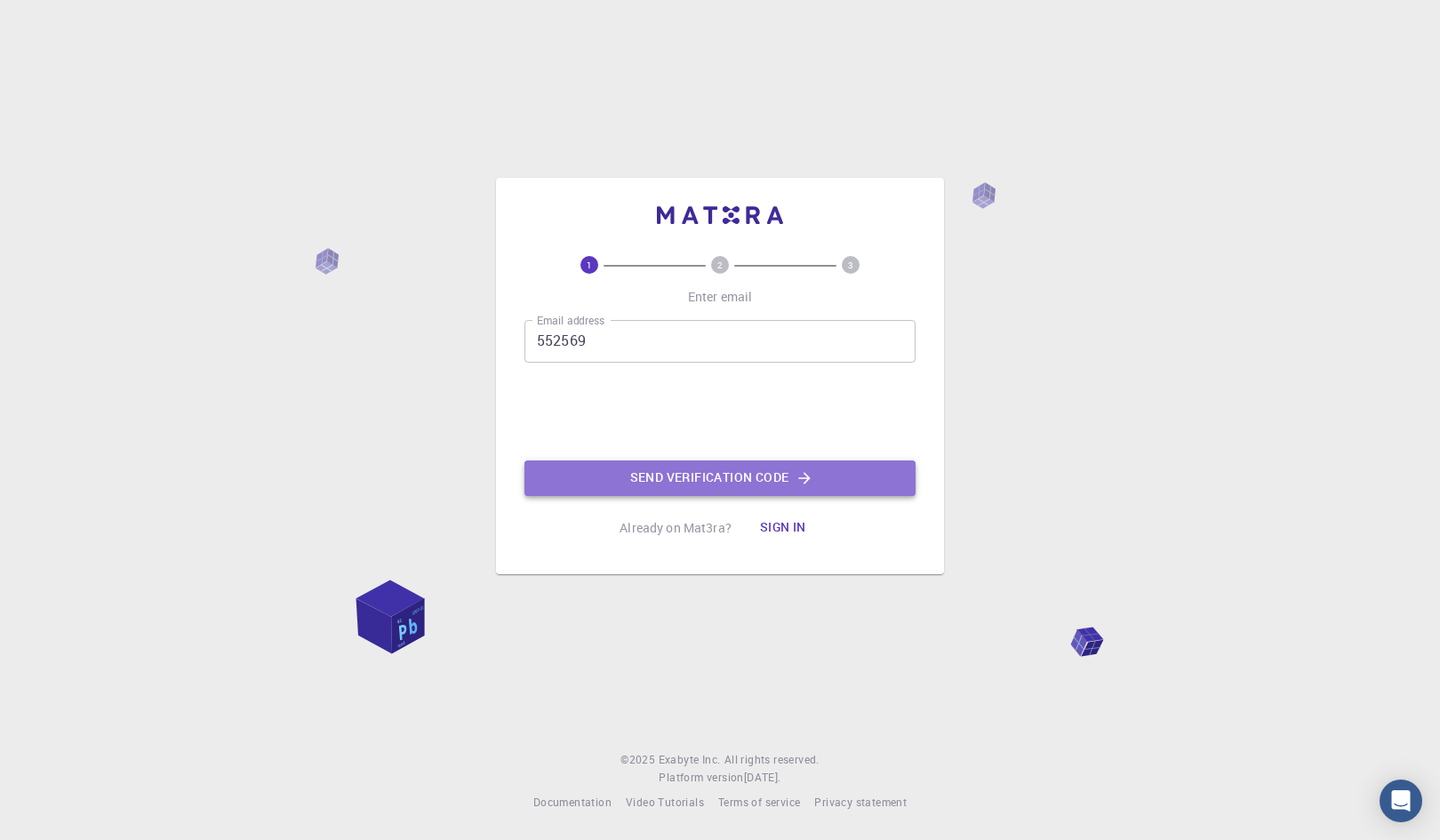
click at [669, 473] on button "Send verification code" at bounding box center [719, 478] width 391 height 36
